Goal: Browse casually

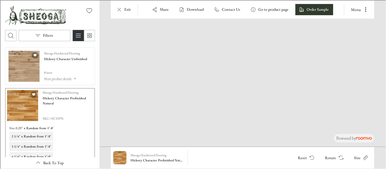
scroll to position [113, 0]
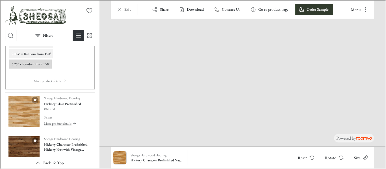
drag, startPoint x: 177, startPoint y: 128, endPoint x: 239, endPoint y: 35, distance: 111.8
click at [239, 35] on img at bounding box center [310, 6] width 626 height 282
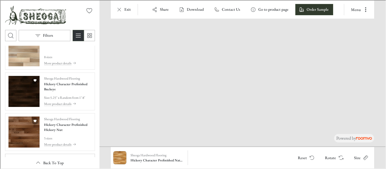
scroll to position [198, 0]
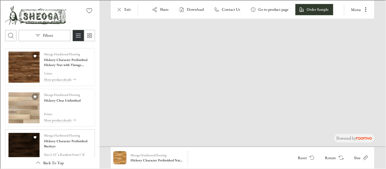
click at [18, 140] on img "See Hickory Character Prefinished Buckeye in the room" at bounding box center [23, 147] width 31 height 31
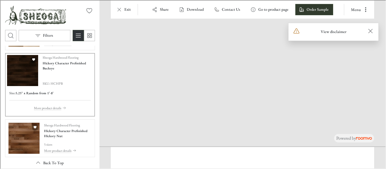
scroll to position [121, 0]
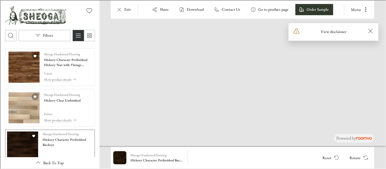
drag, startPoint x: 202, startPoint y: 129, endPoint x: 419, endPoint y: 63, distance: 226.5
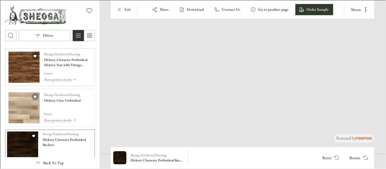
click at [14, 71] on img "See Hickory Character Prefinished Hickory Nut with Vintage Charm Texture in the…" at bounding box center [23, 66] width 31 height 31
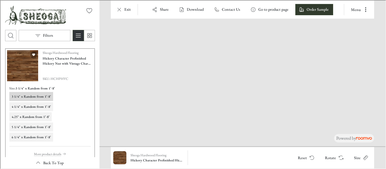
drag, startPoint x: 187, startPoint y: 137, endPoint x: 285, endPoint y: 58, distance: 125.1
drag, startPoint x: 218, startPoint y: 128, endPoint x: 282, endPoint y: 99, distance: 69.5
drag, startPoint x: 202, startPoint y: 133, endPoint x: 363, endPoint y: 47, distance: 182.8
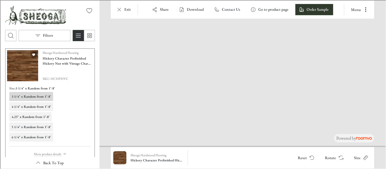
drag, startPoint x: 219, startPoint y: 125, endPoint x: 321, endPoint y: 94, distance: 106.7
drag, startPoint x: 318, startPoint y: 97, endPoint x: 157, endPoint y: 58, distance: 165.5
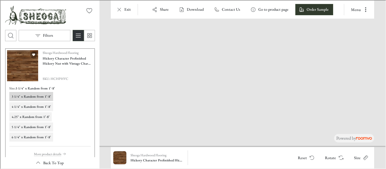
drag, startPoint x: 372, startPoint y: 90, endPoint x: 172, endPoint y: 82, distance: 200.6
drag, startPoint x: 174, startPoint y: 115, endPoint x: 323, endPoint y: 45, distance: 165.0
click at [323, 45] on img at bounding box center [312, 4] width 632 height 284
